Goal: Transaction & Acquisition: Purchase product/service

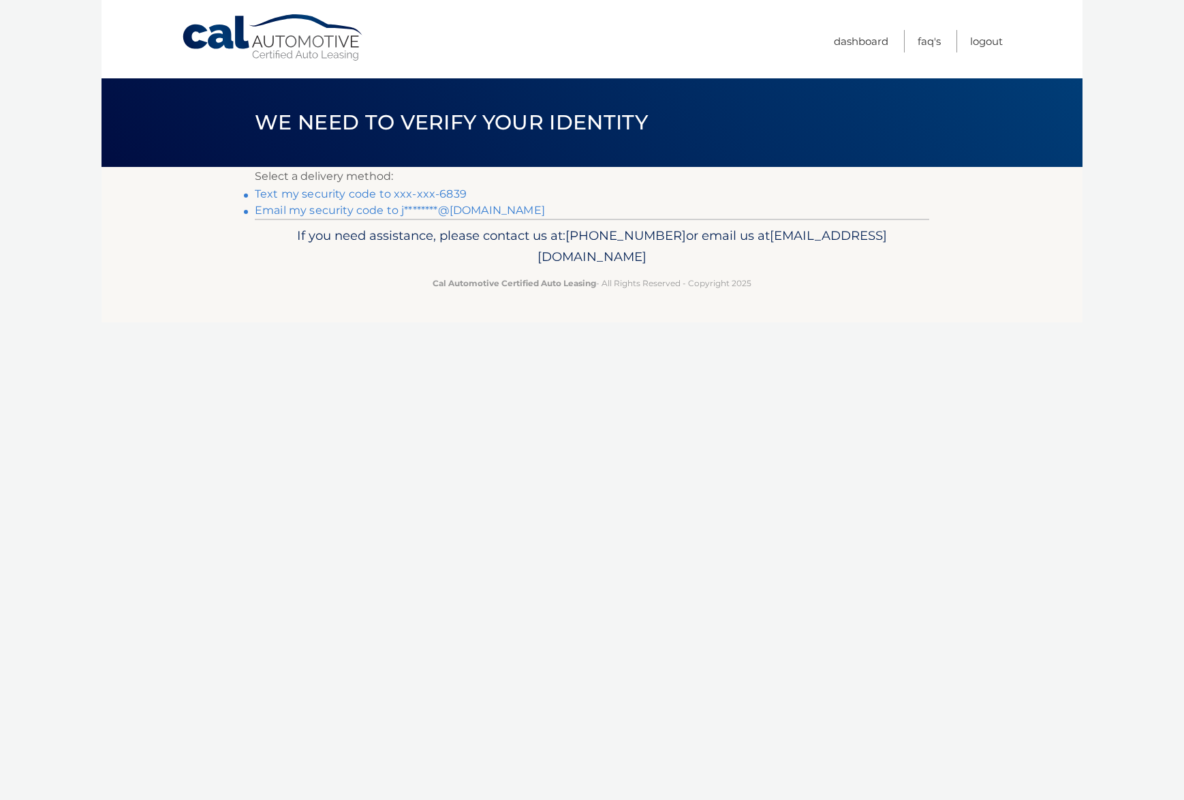
click at [395, 190] on link "Text my security code to xxx-xxx-6839" at bounding box center [361, 193] width 212 height 13
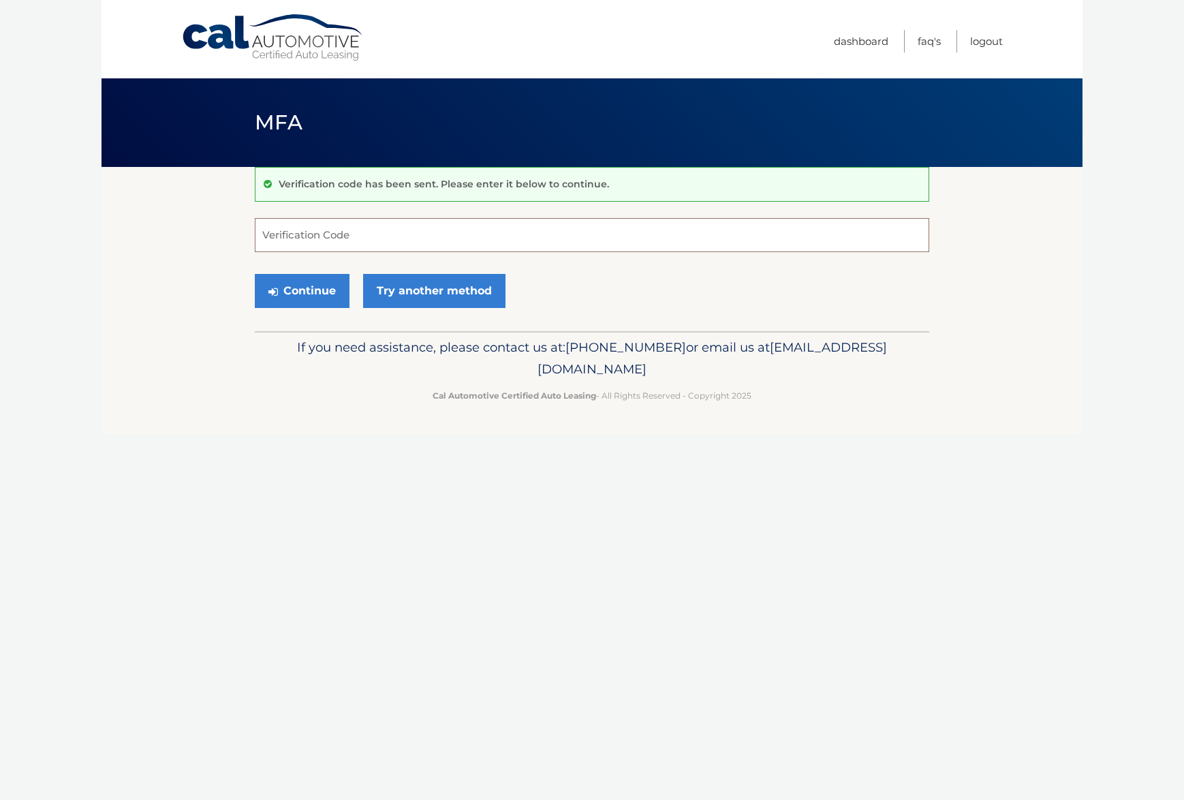
click at [395, 232] on input "Verification Code" at bounding box center [592, 235] width 675 height 34
type input "636449"
click at [313, 290] on button "Continue" at bounding box center [302, 291] width 95 height 34
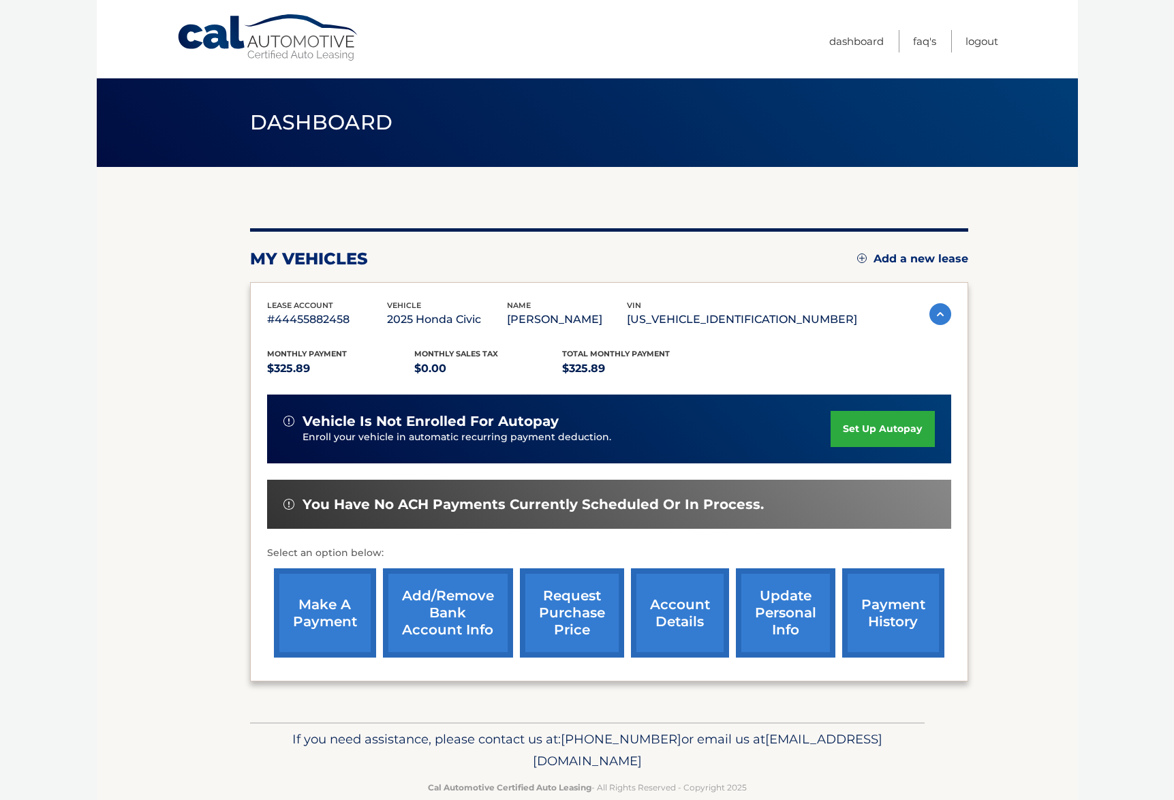
click at [328, 604] on link "make a payment" at bounding box center [325, 612] width 102 height 89
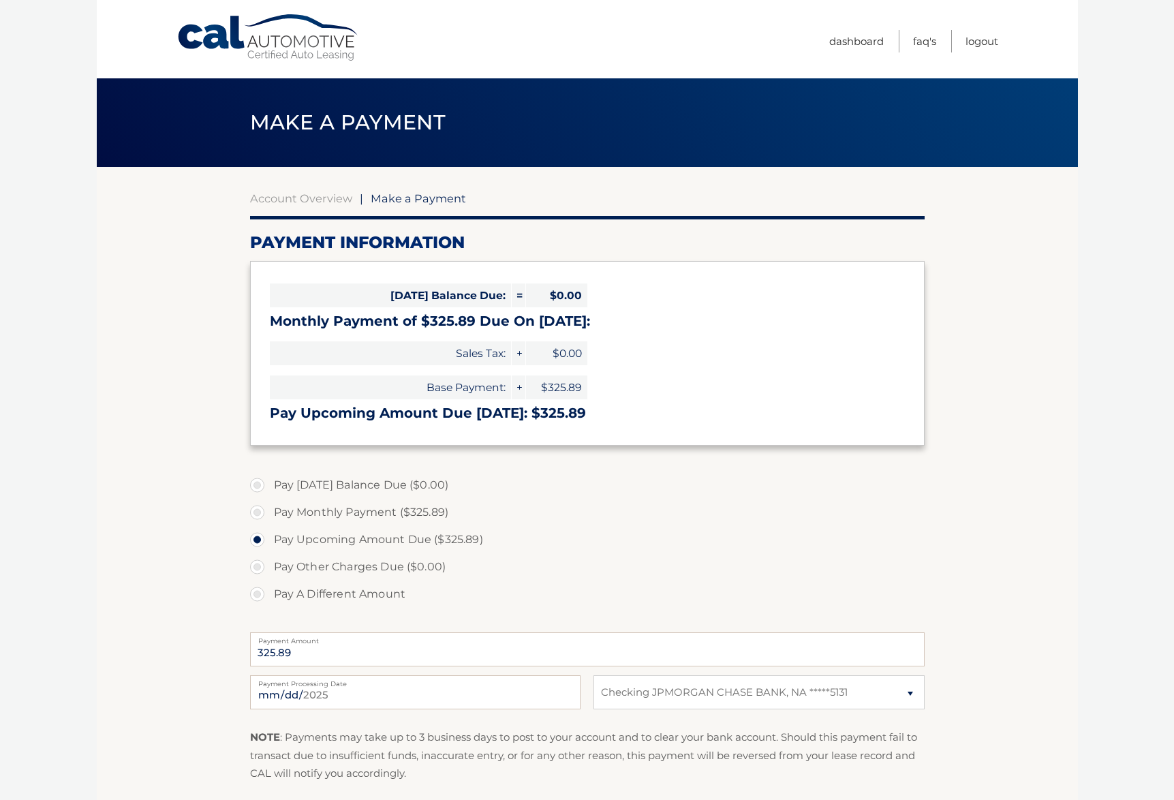
select select "M2YyNDJhYzItNjBmNy00OWYwLWI3ZmMtZDc1MGNlYTIwZTNm"
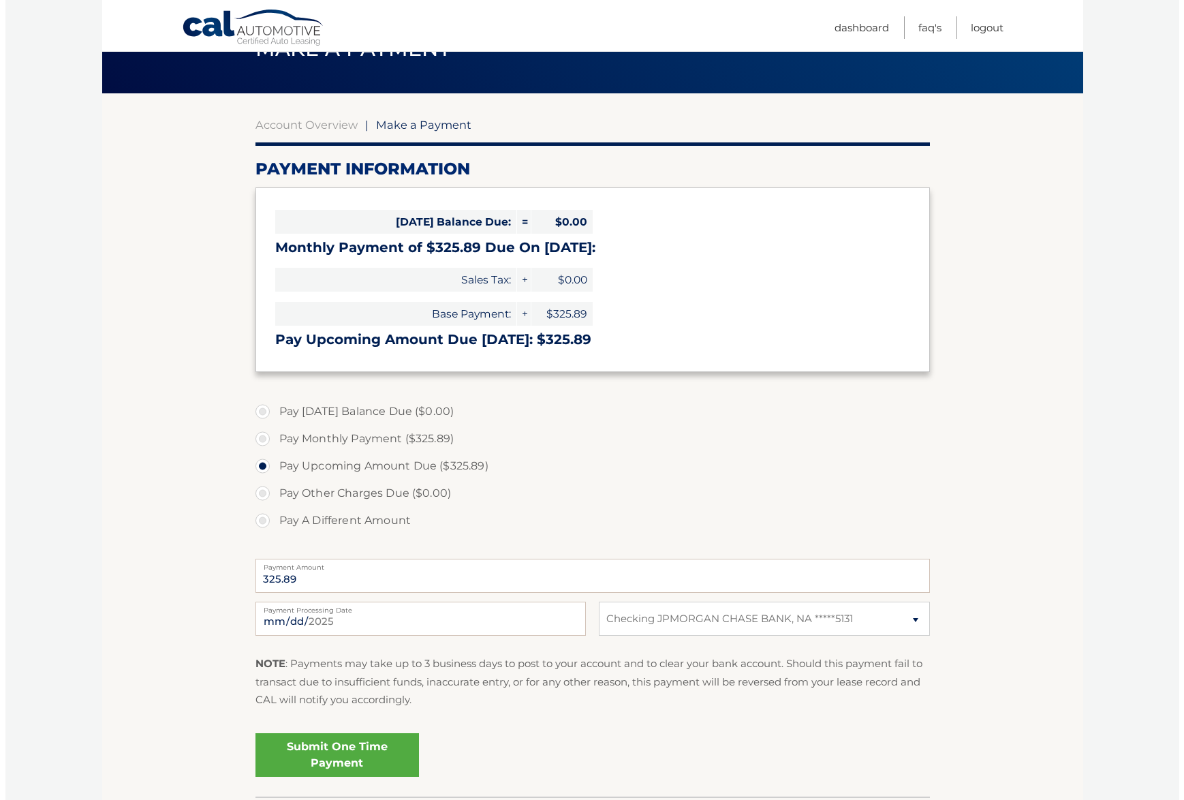
scroll to position [170, 0]
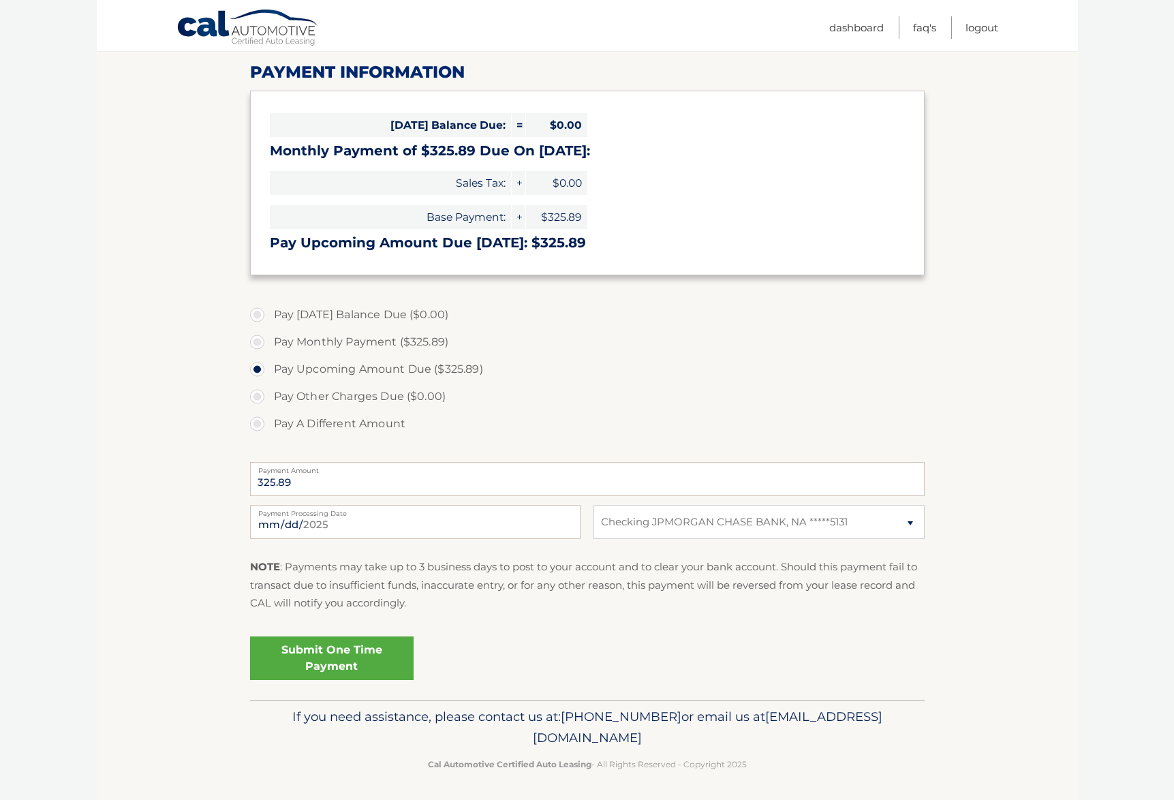
click at [347, 655] on link "Submit One Time Payment" at bounding box center [332, 658] width 164 height 44
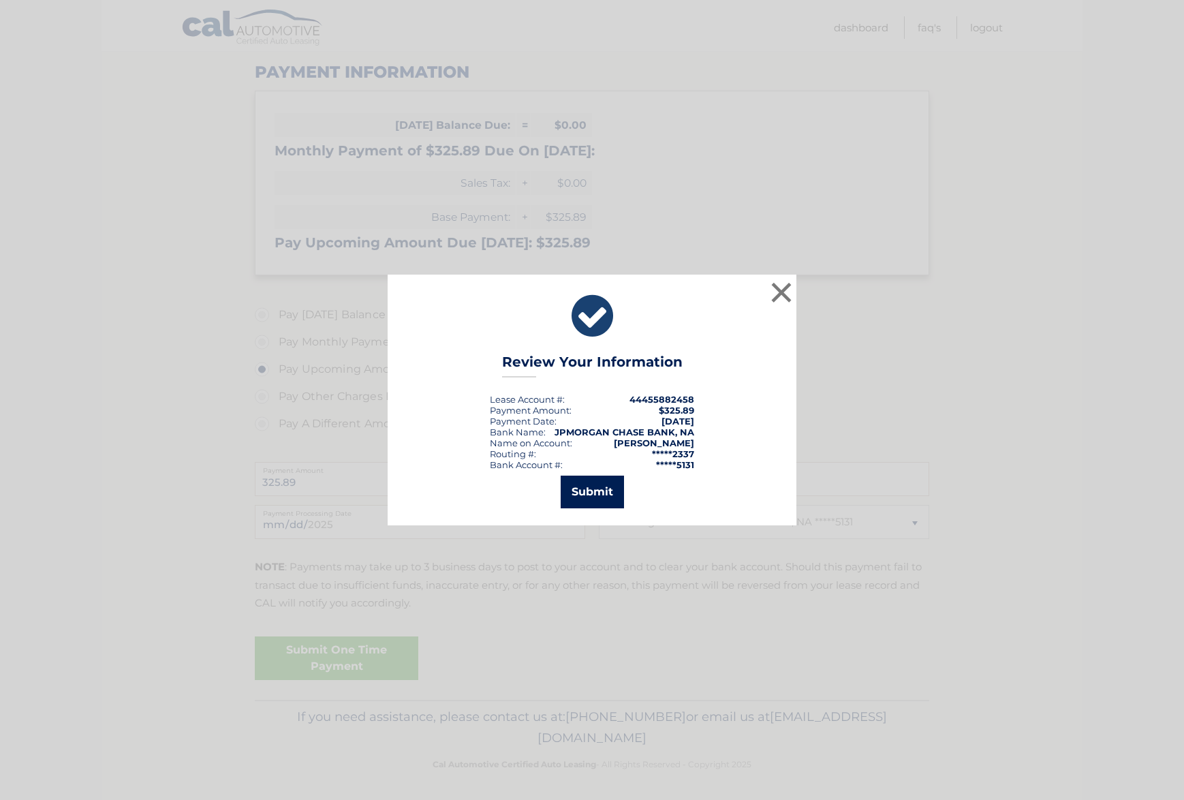
click at [589, 488] on button "Submit" at bounding box center [592, 492] width 63 height 33
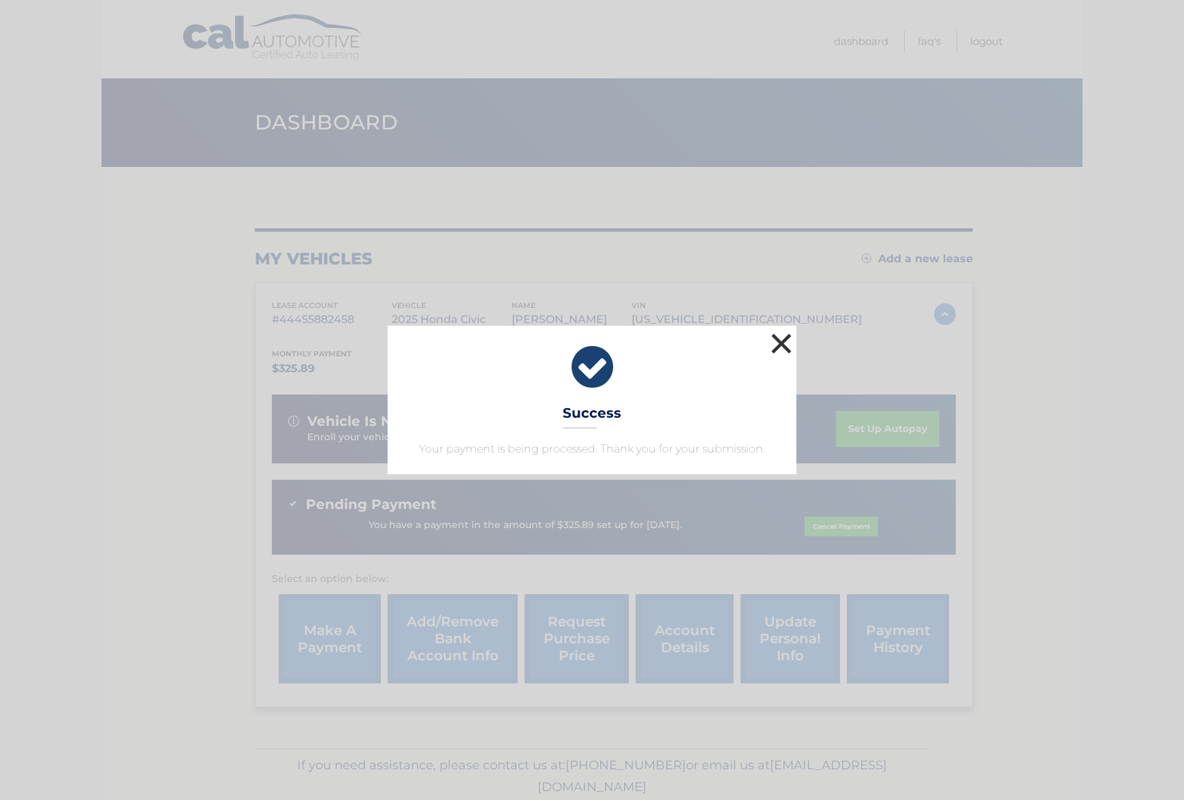
click at [782, 341] on button "×" at bounding box center [781, 343] width 27 height 27
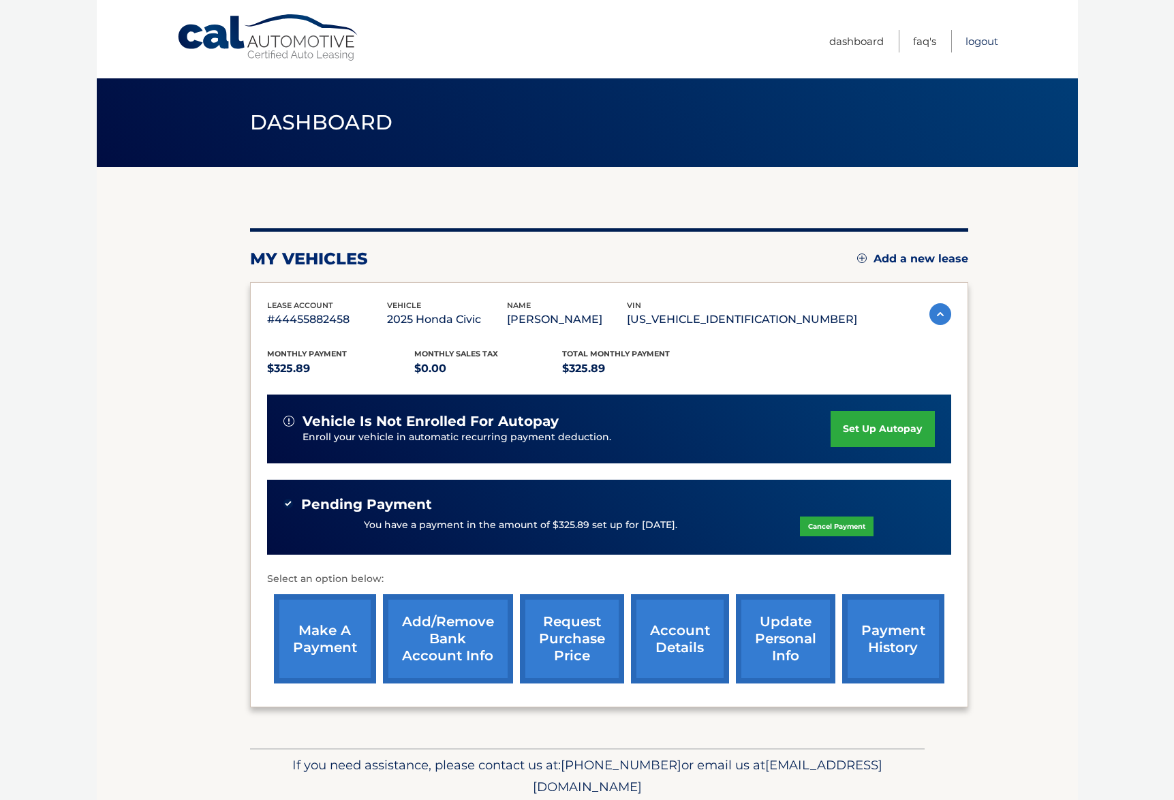
click at [979, 39] on link "Logout" at bounding box center [982, 41] width 33 height 22
